Goal: Entertainment & Leisure: Consume media (video, audio)

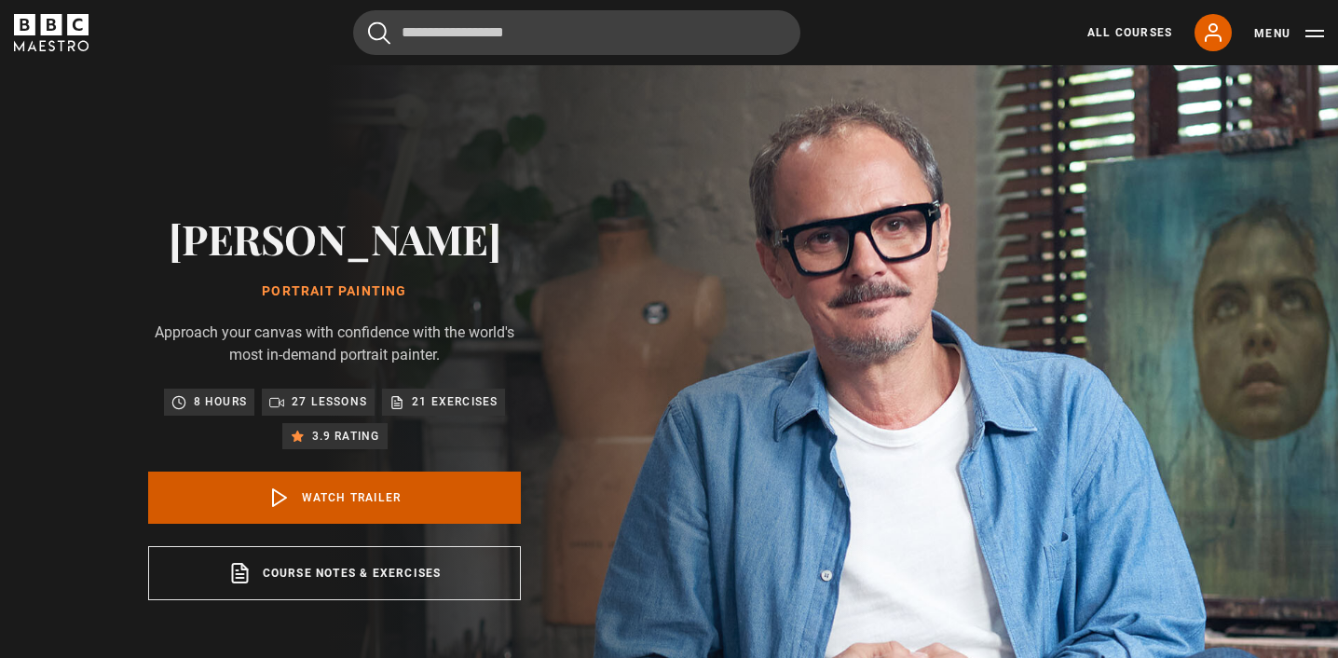
click at [417, 500] on link "Watch Trailer" at bounding box center [334, 497] width 373 height 52
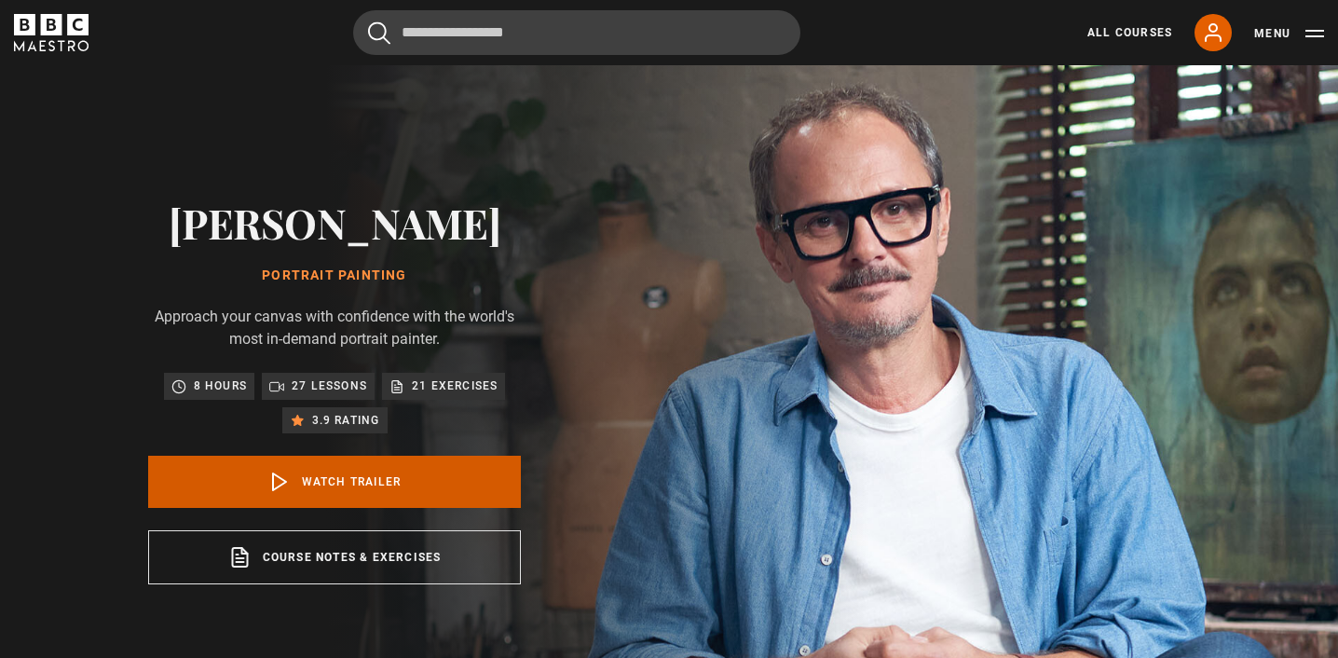
scroll to position [649, 0]
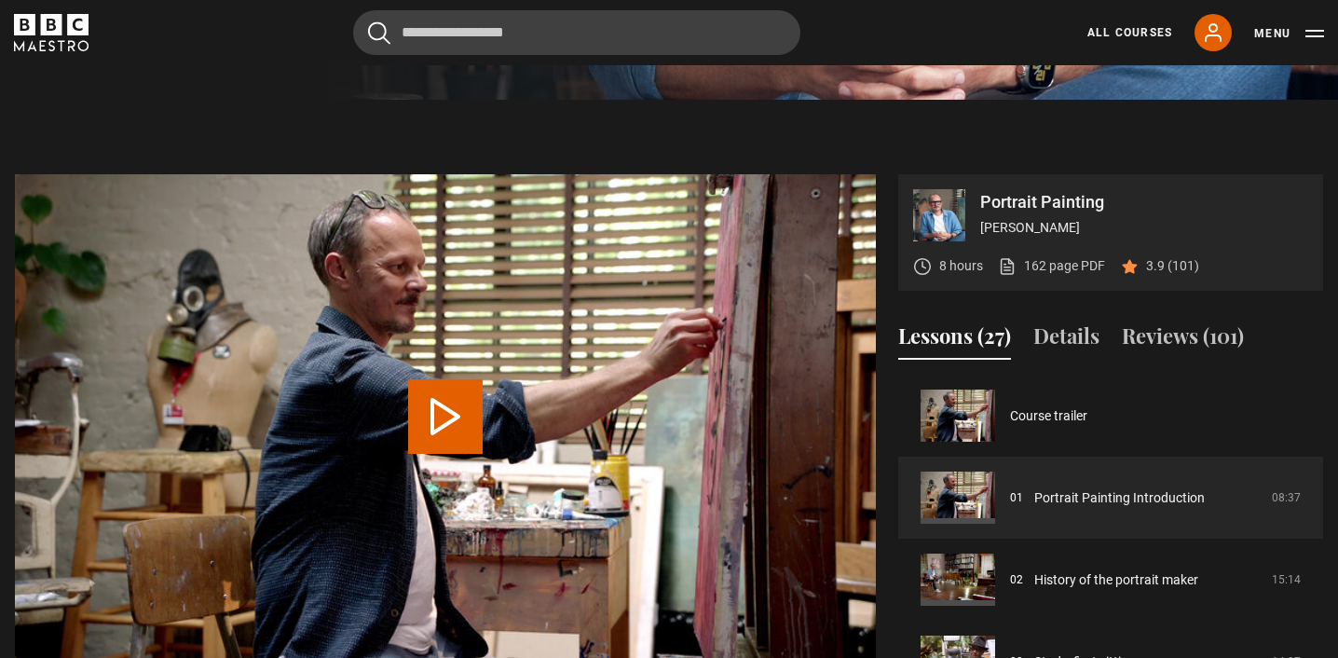
scroll to position [749, 0]
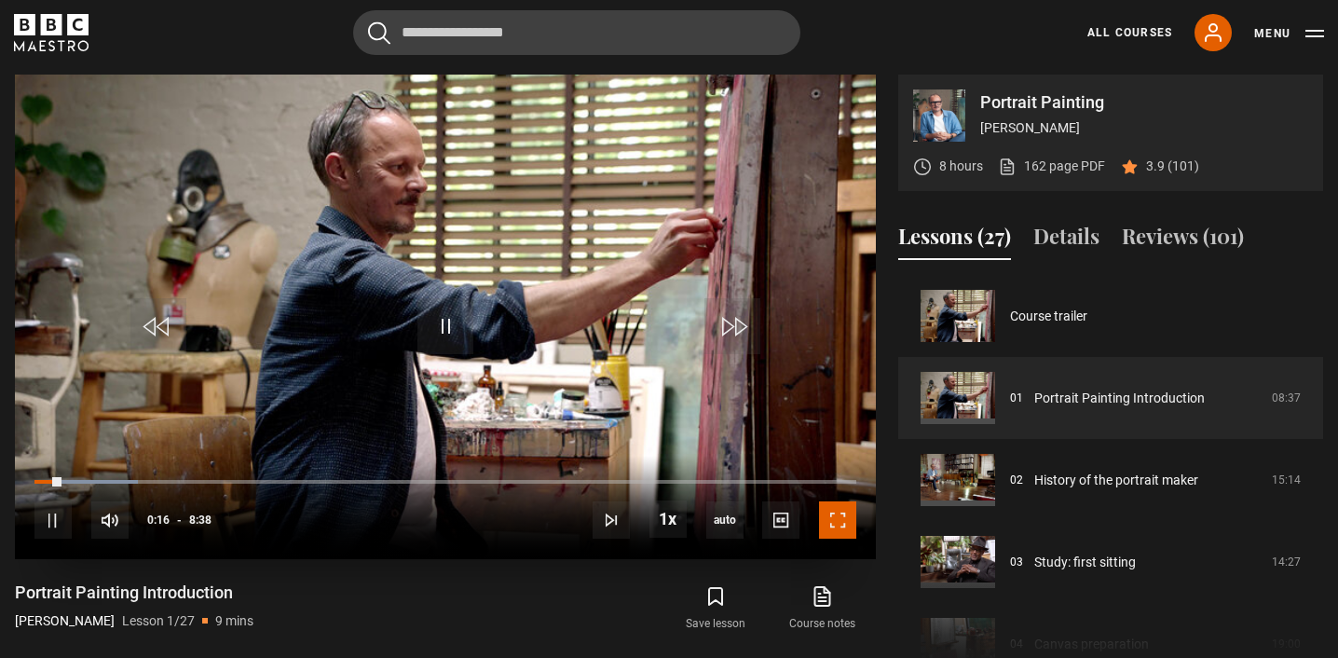
click at [831, 518] on span "Video Player" at bounding box center [837, 519] width 37 height 37
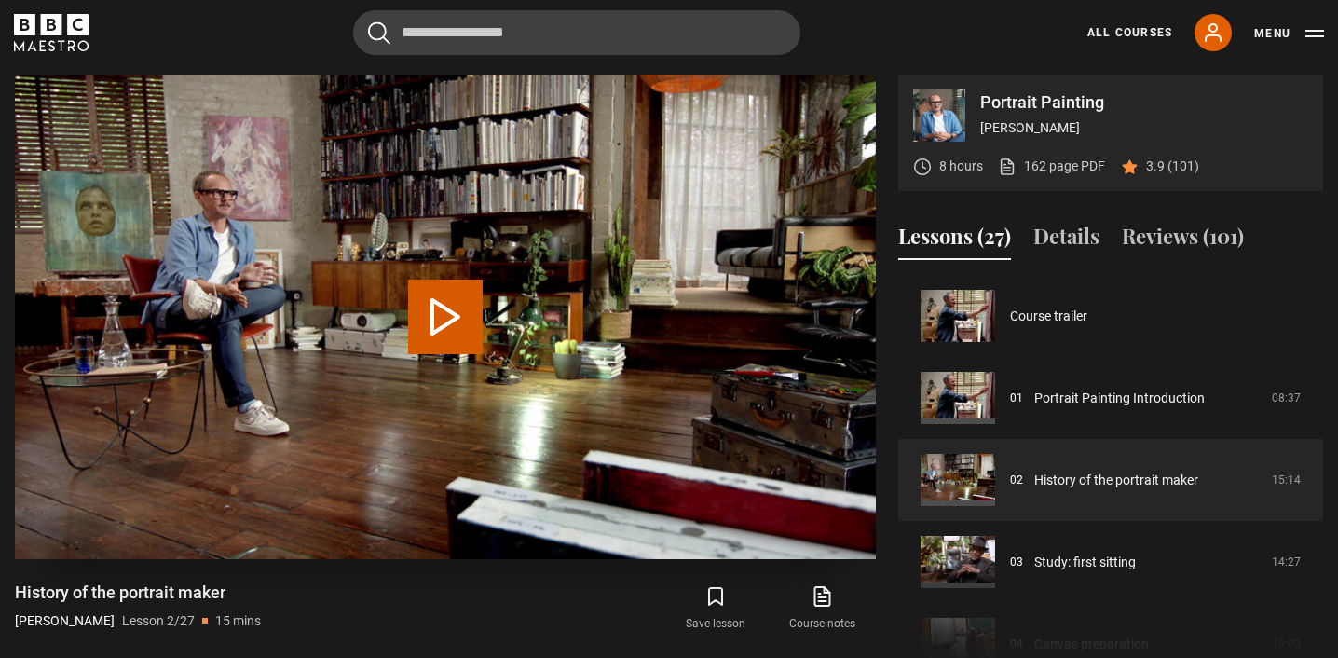
click at [442, 326] on button "Play Lesson History of the portrait maker" at bounding box center [445, 316] width 75 height 75
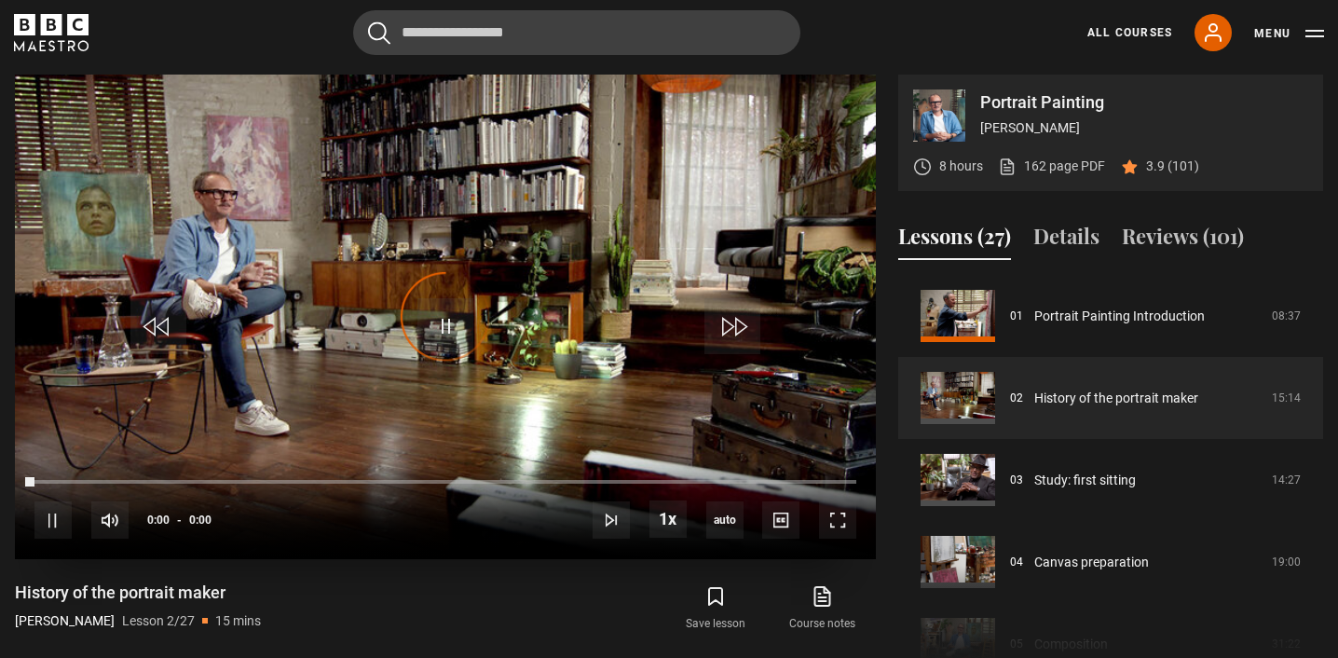
scroll to position [82, 0]
click at [442, 326] on span "Video Player" at bounding box center [445, 326] width 56 height 56
